Goal: Transaction & Acquisition: Register for event/course

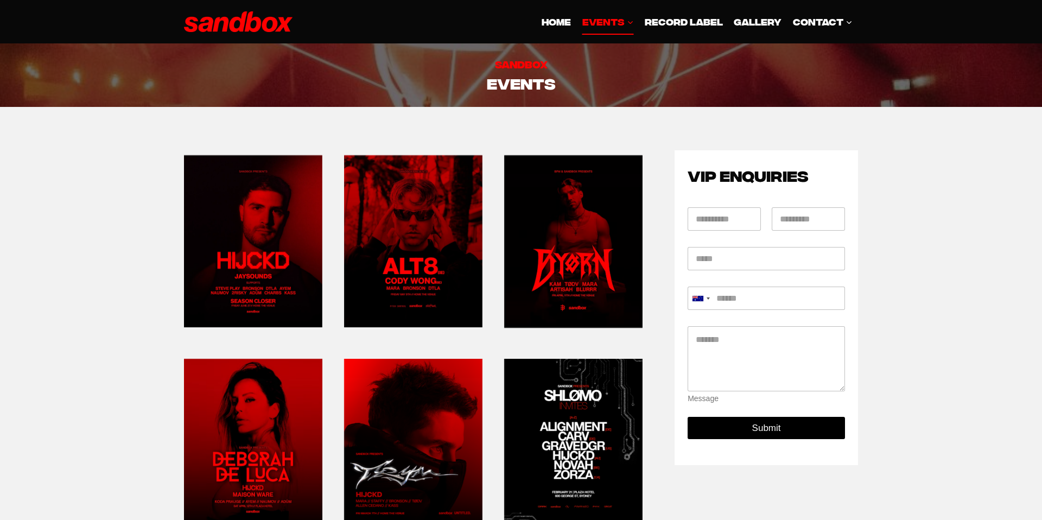
scroll to position [469, 0]
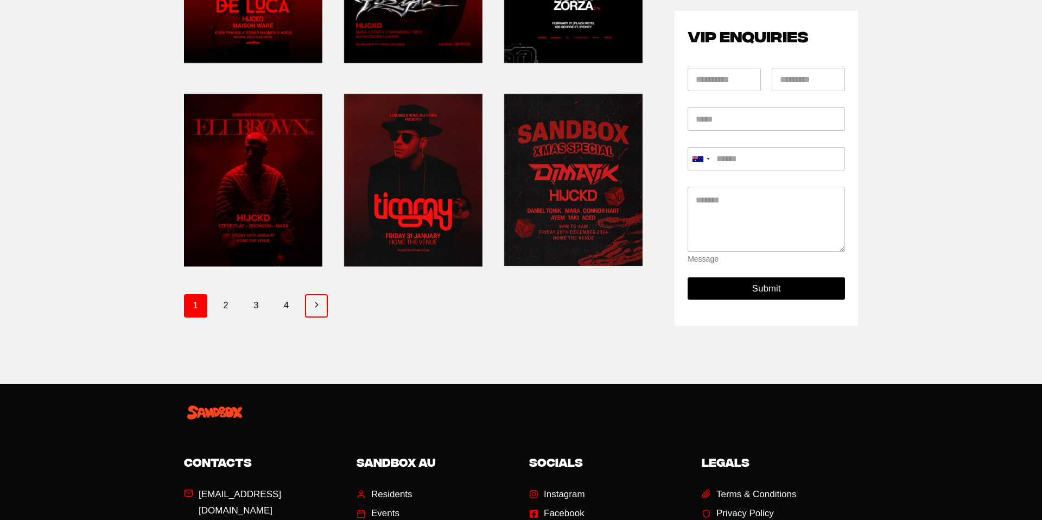
click at [320, 301] on link "Next Page Next" at bounding box center [316, 305] width 23 height 23
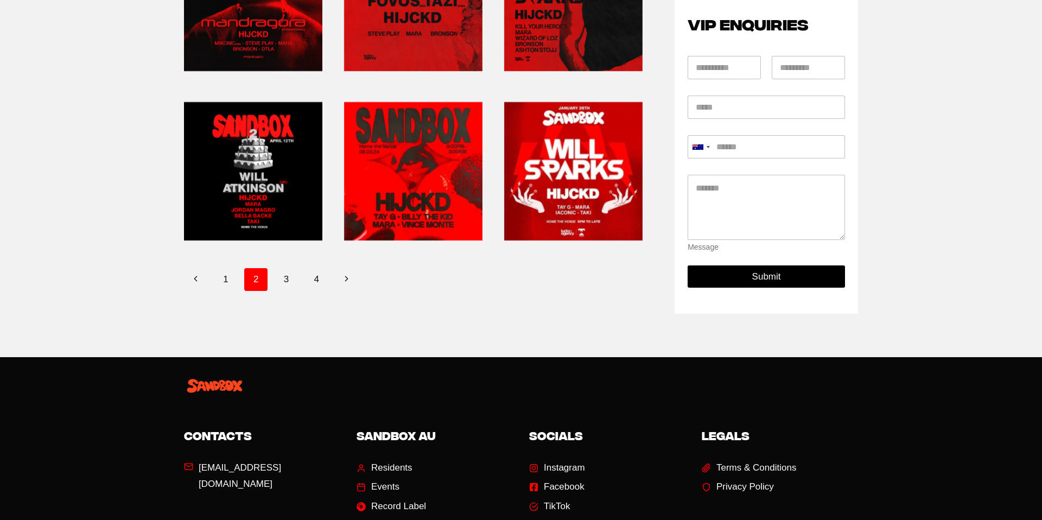
scroll to position [442, 0]
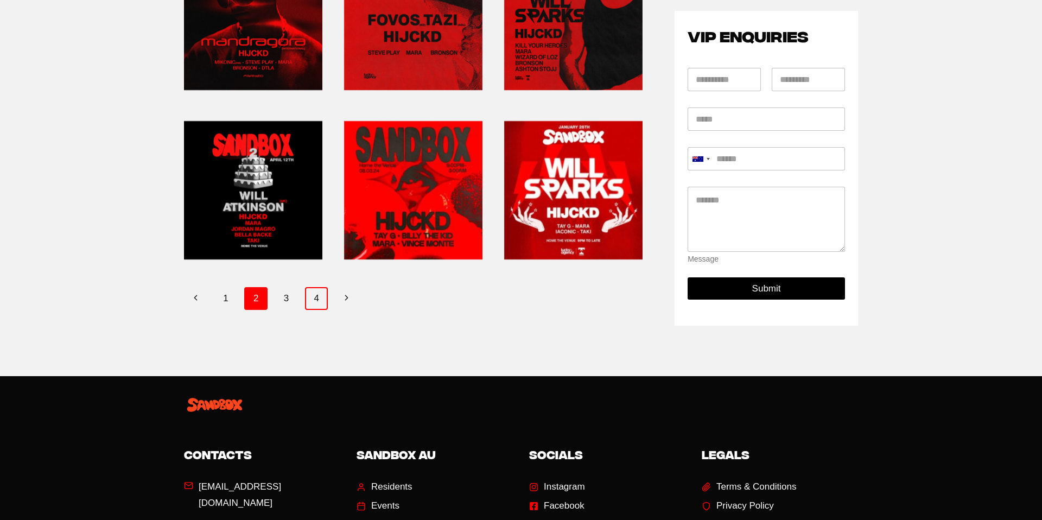
click at [319, 300] on link "4" at bounding box center [316, 298] width 23 height 23
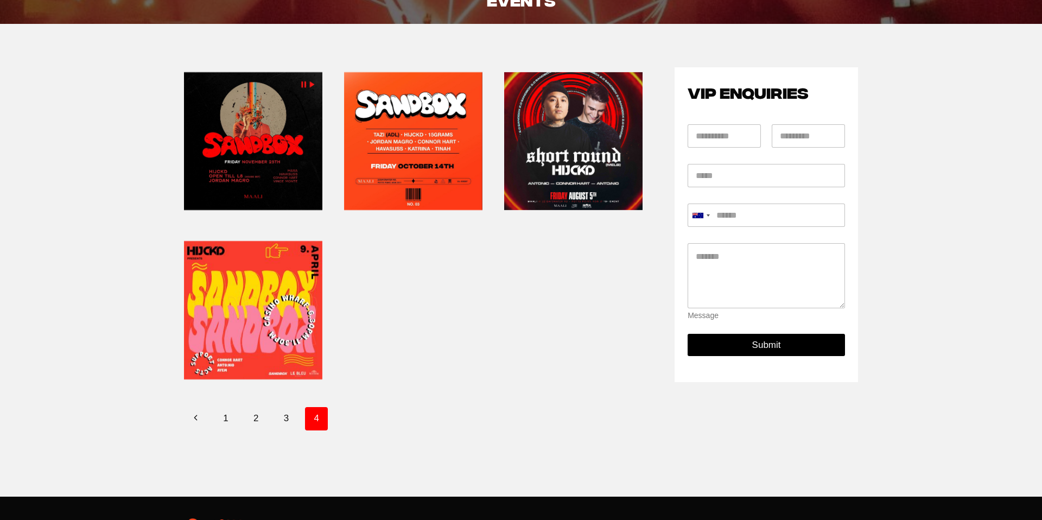
scroll to position [88, 0]
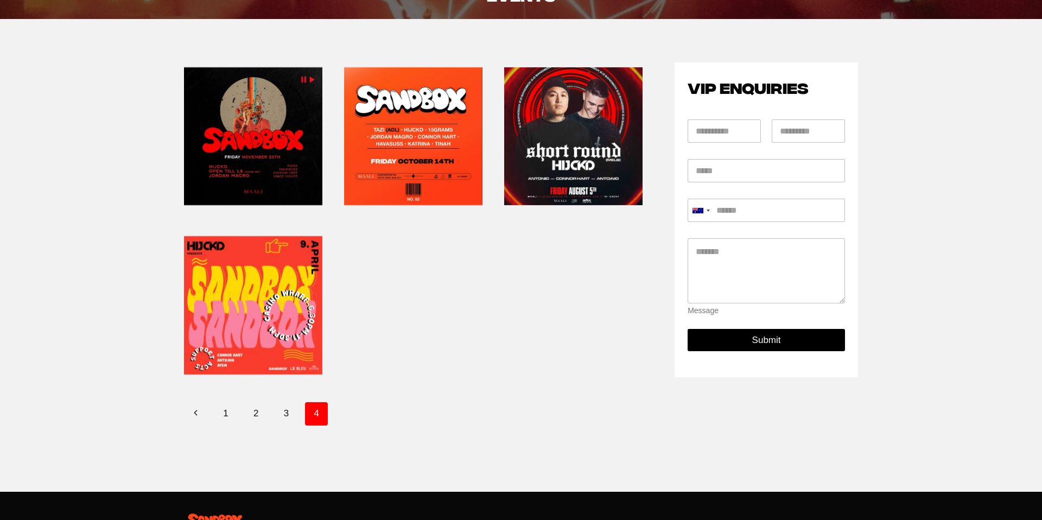
click at [231, 312] on link at bounding box center [253, 306] width 138 height 148
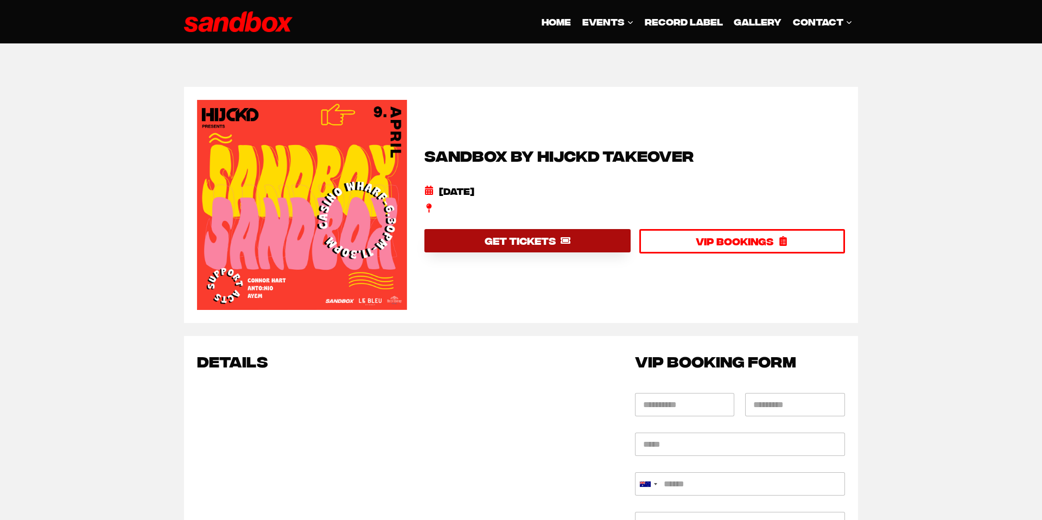
click at [504, 248] on span "GET TICKETS" at bounding box center [520, 241] width 71 height 16
click at [531, 244] on span "GET TICKETS" at bounding box center [520, 241] width 71 height 16
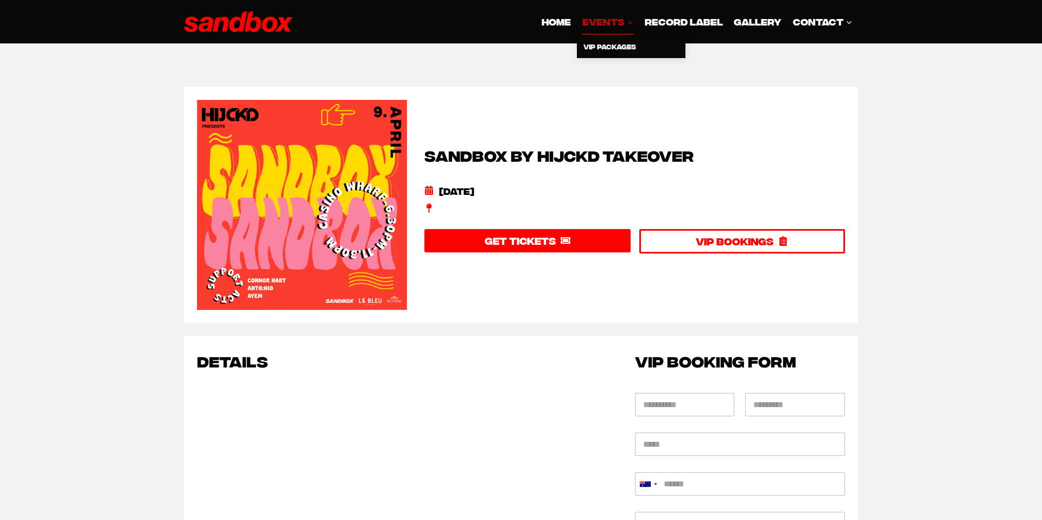
click at [594, 22] on span "EVENTS Expand" at bounding box center [609, 21] width 52 height 15
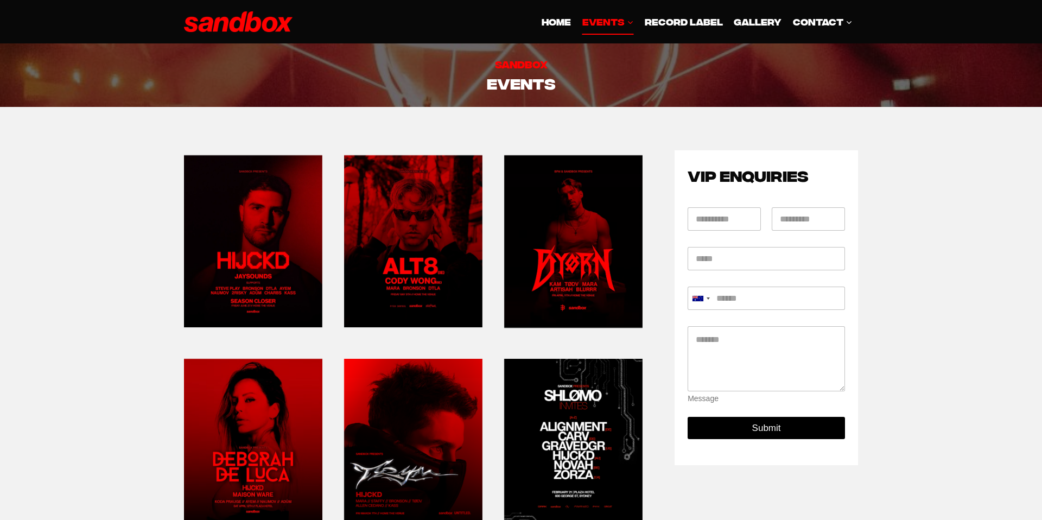
click at [252, 217] on link at bounding box center [253, 241] width 138 height 182
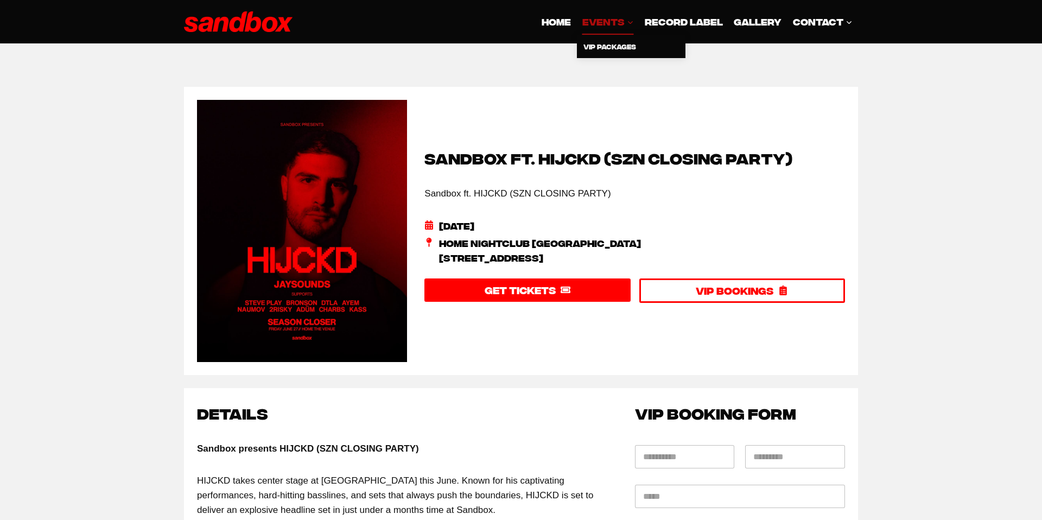
click at [596, 23] on span "EVENTS Expand" at bounding box center [609, 21] width 52 height 15
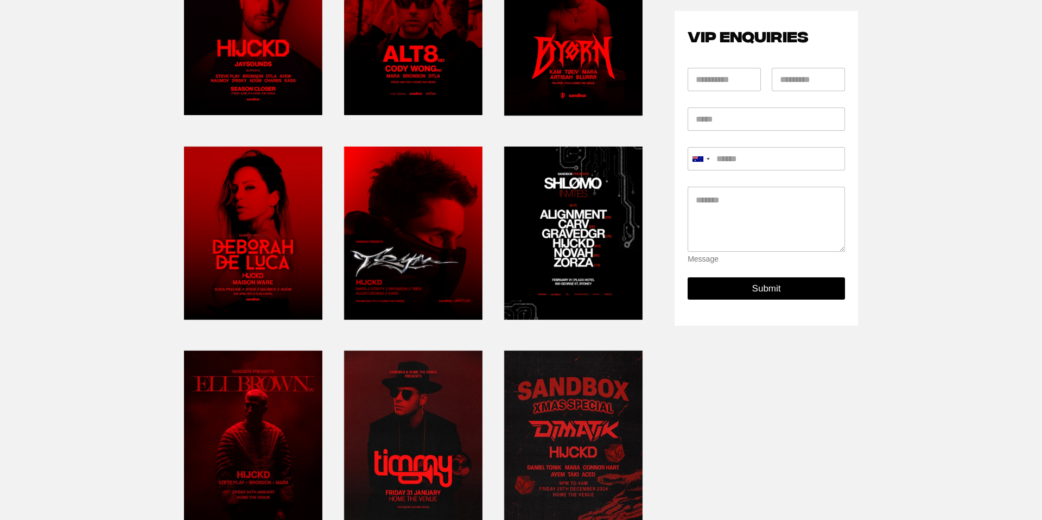
scroll to position [345, 0]
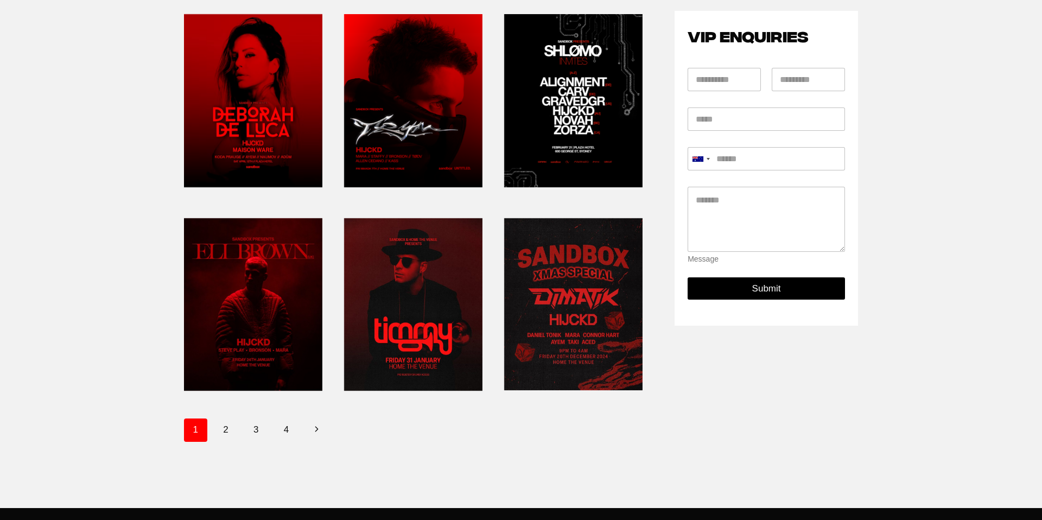
click at [573, 121] on link at bounding box center [573, 101] width 138 height 182
